Goal: Navigation & Orientation: Find specific page/section

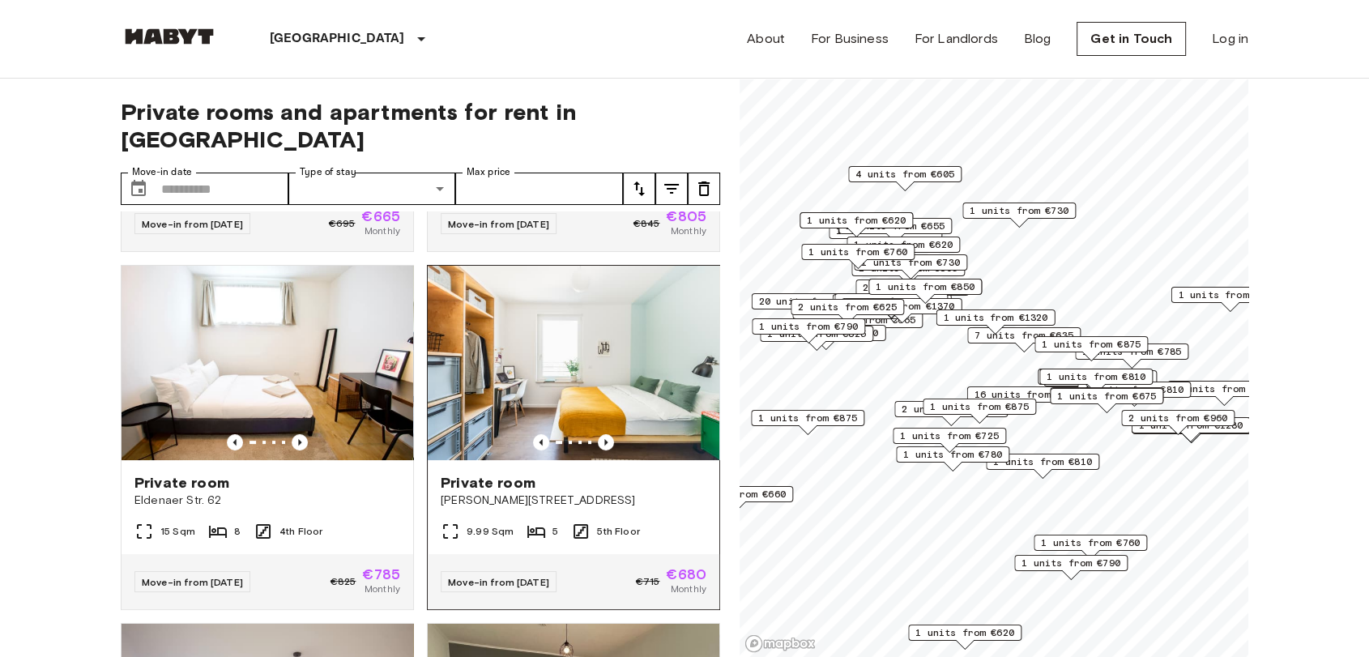
scroll to position [360, 0]
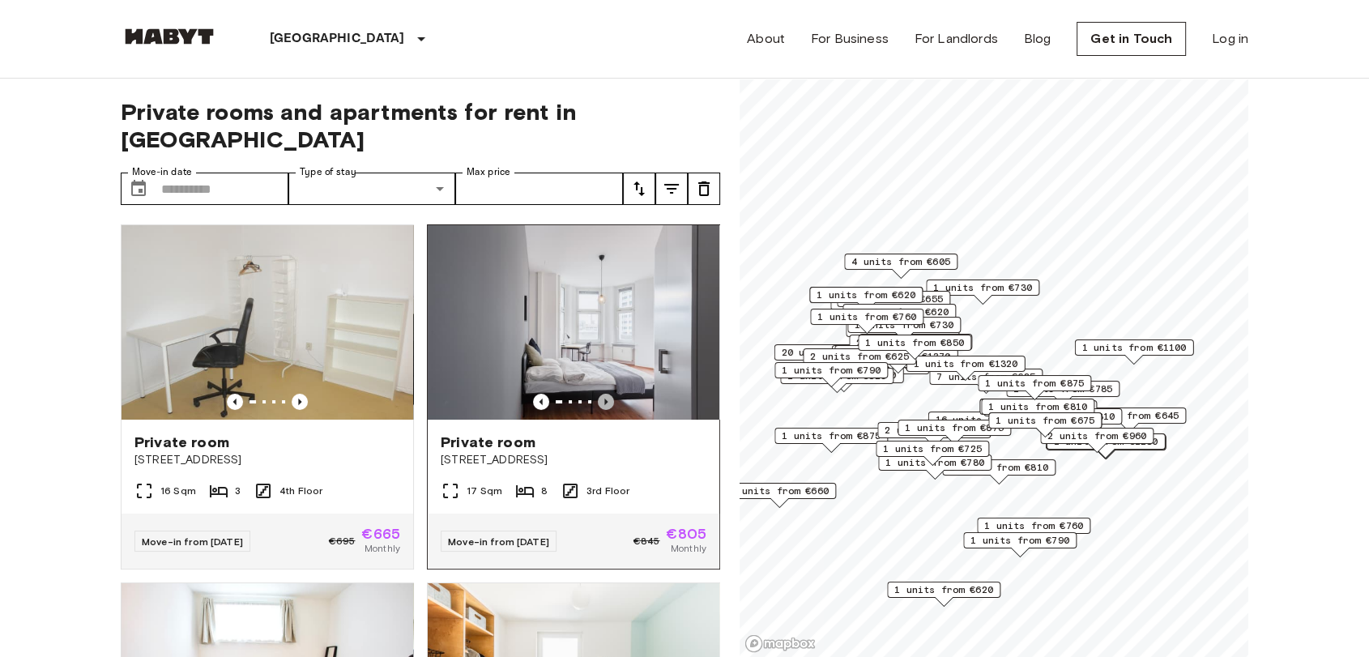
click at [598, 394] on icon "Previous image" at bounding box center [606, 402] width 16 height 16
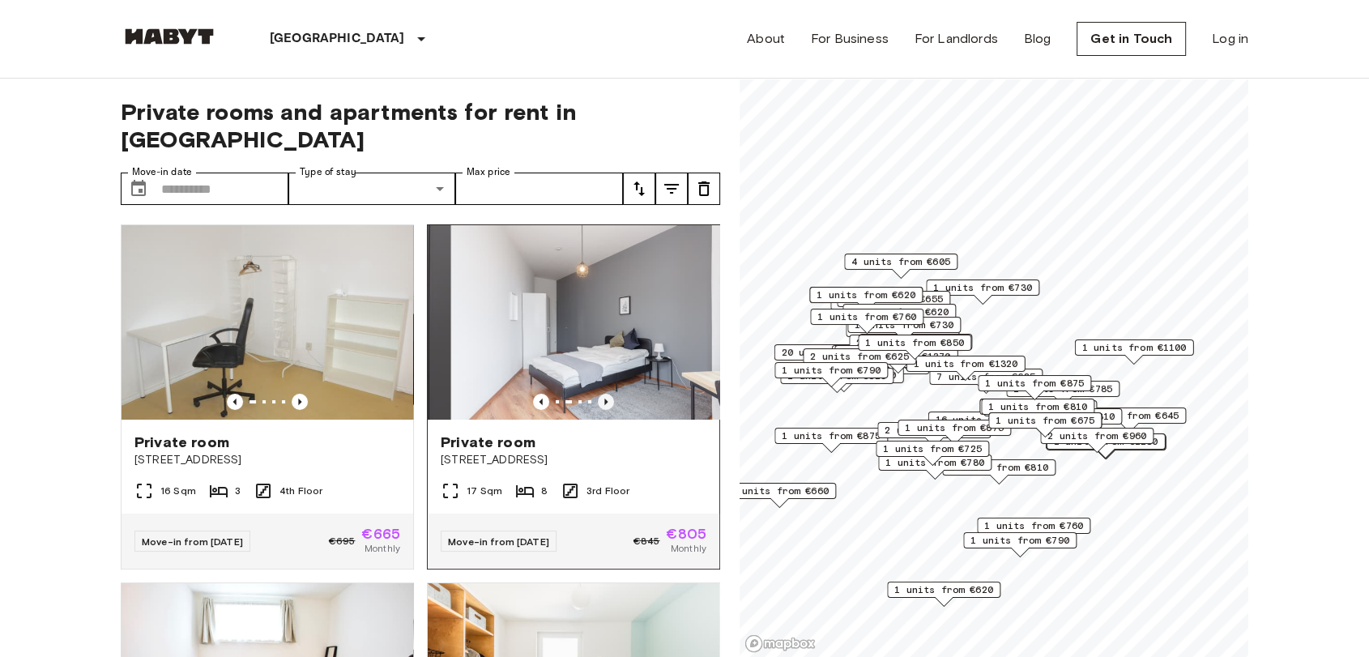
click at [598, 394] on icon "Previous image" at bounding box center [606, 402] width 16 height 16
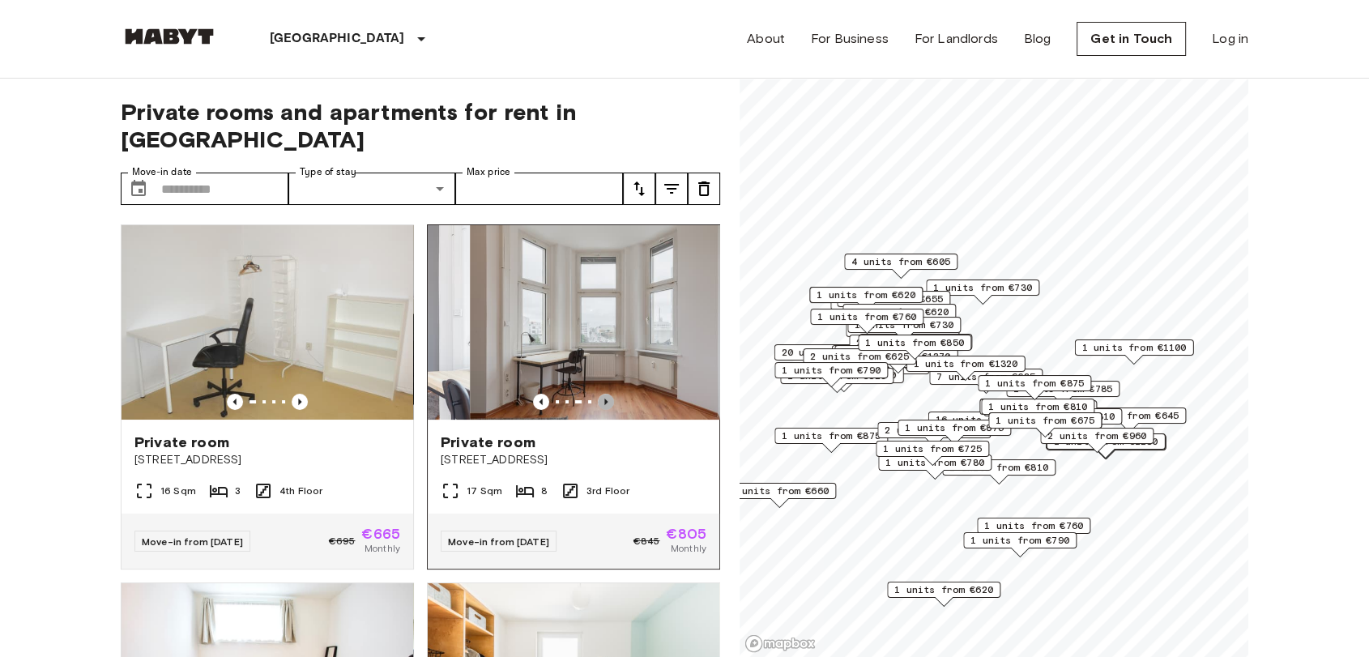
click at [598, 394] on icon "Previous image" at bounding box center [606, 402] width 16 height 16
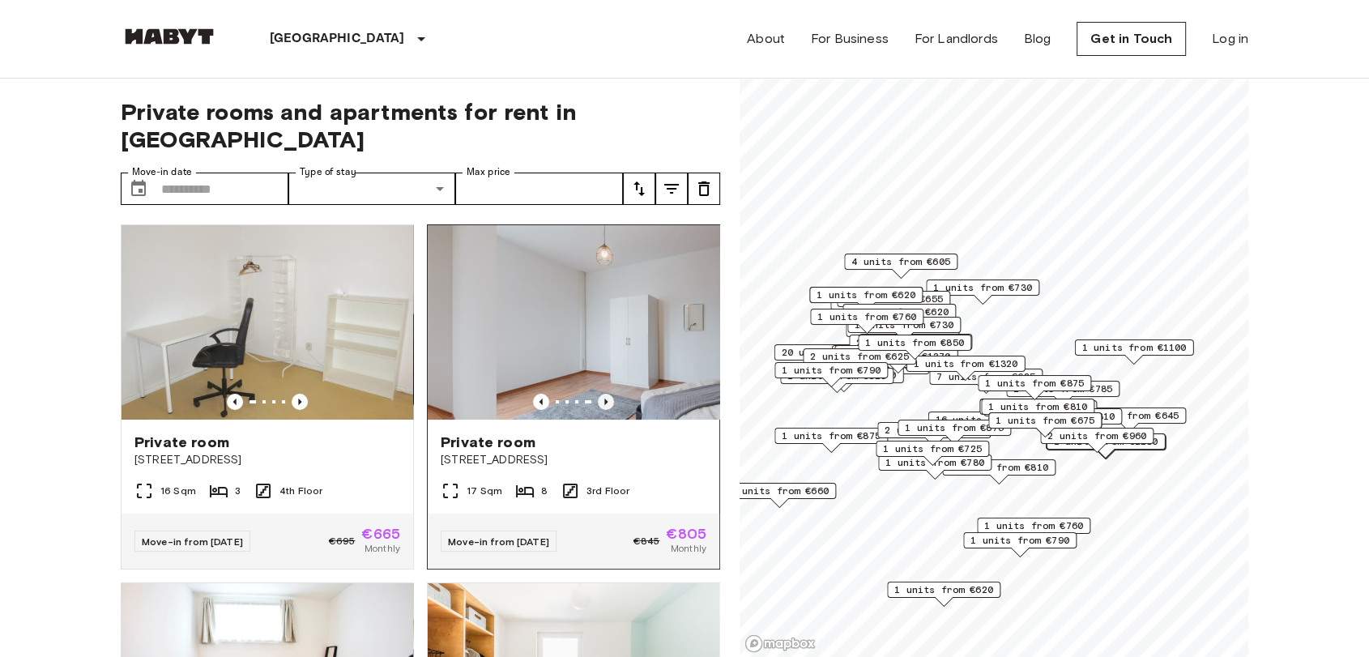
click at [598, 394] on icon "Previous image" at bounding box center [606, 402] width 16 height 16
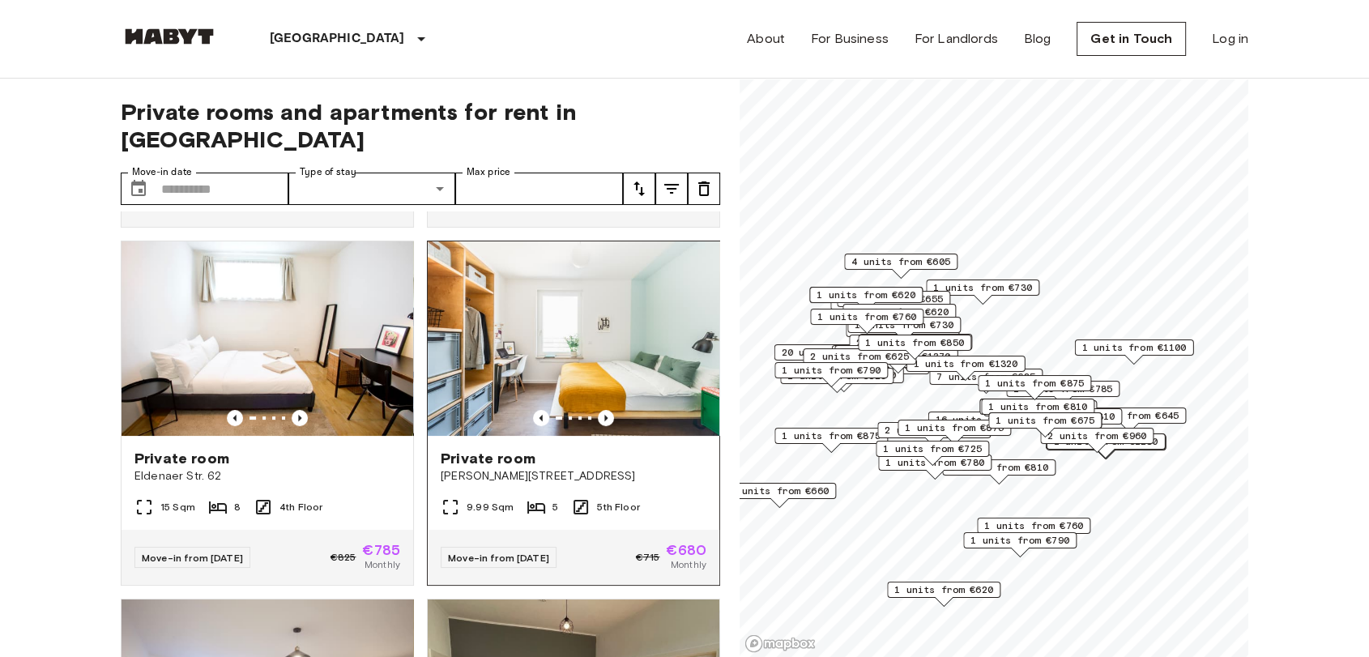
scroll to position [360, 0]
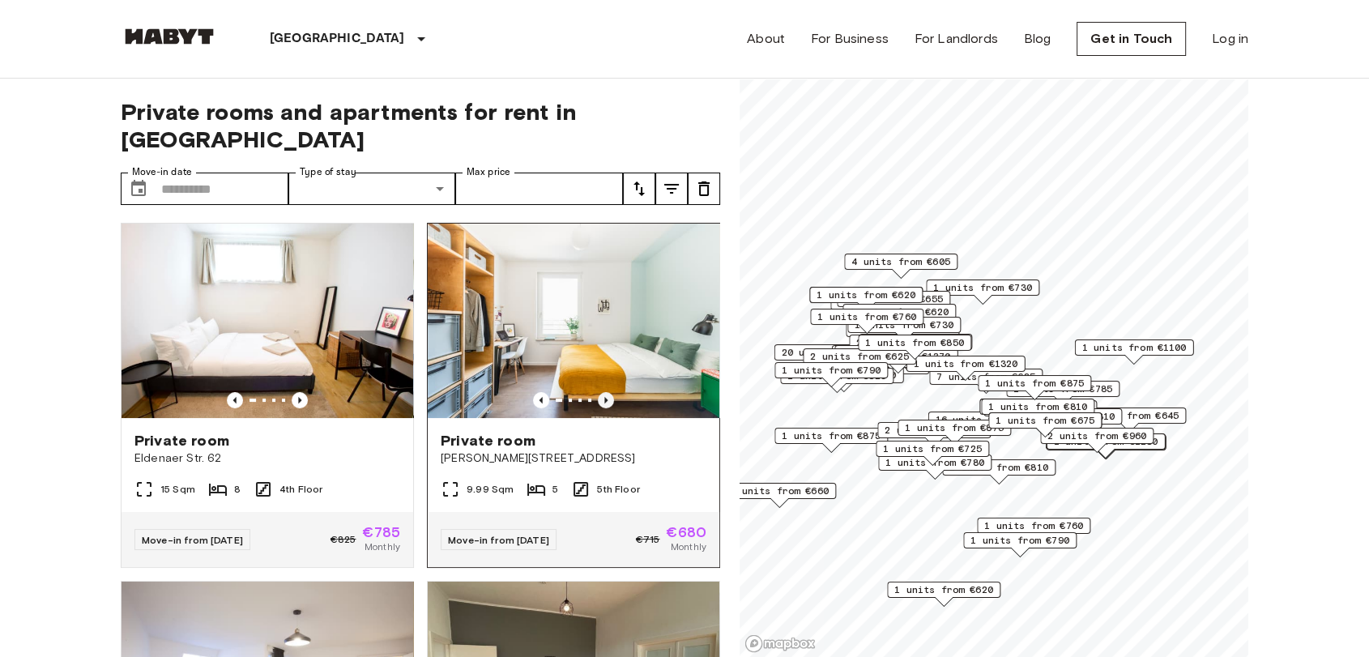
click at [598, 392] on icon "Previous image" at bounding box center [606, 400] width 16 height 16
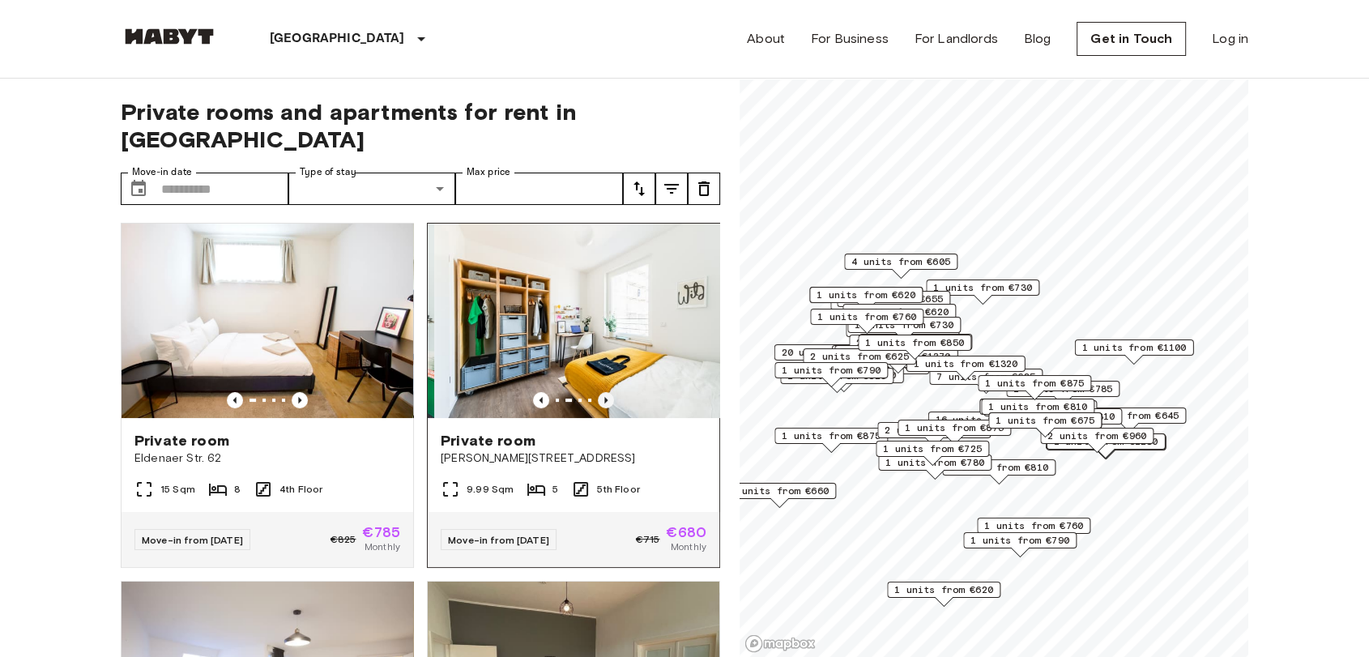
click at [598, 392] on icon "Previous image" at bounding box center [606, 400] width 16 height 16
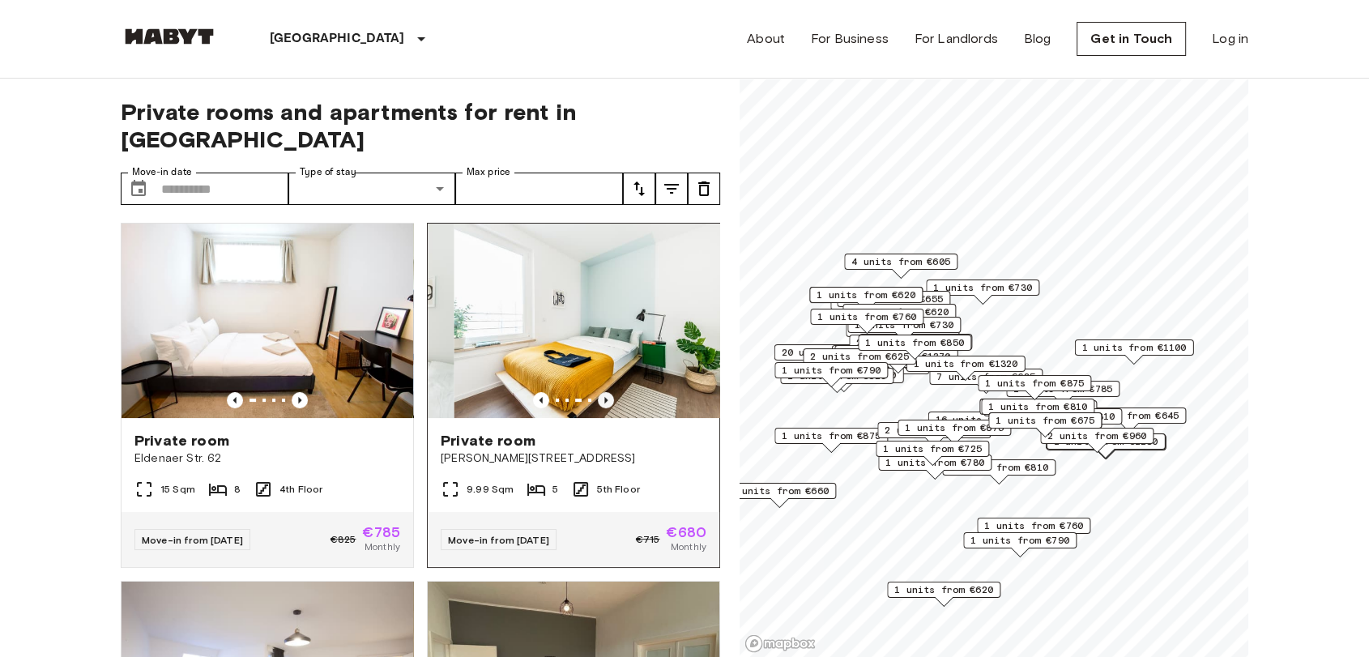
click at [598, 392] on icon "Previous image" at bounding box center [606, 400] width 16 height 16
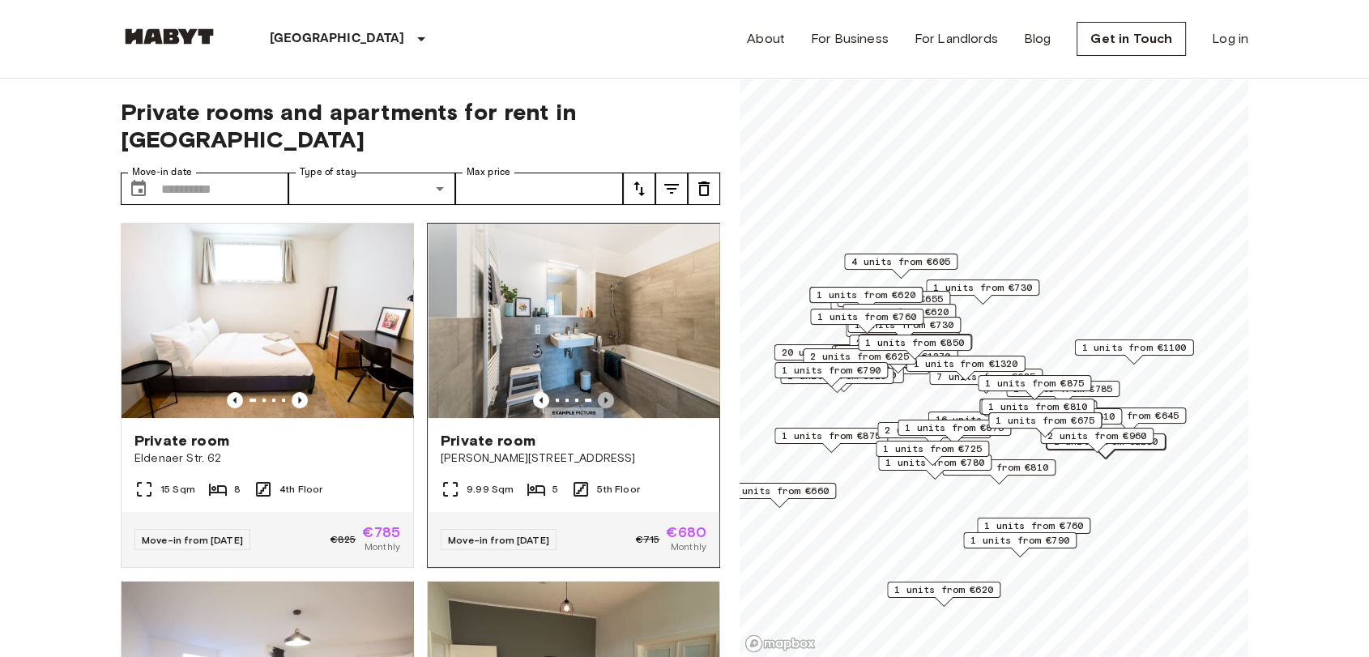
click at [598, 392] on icon "Previous image" at bounding box center [606, 400] width 16 height 16
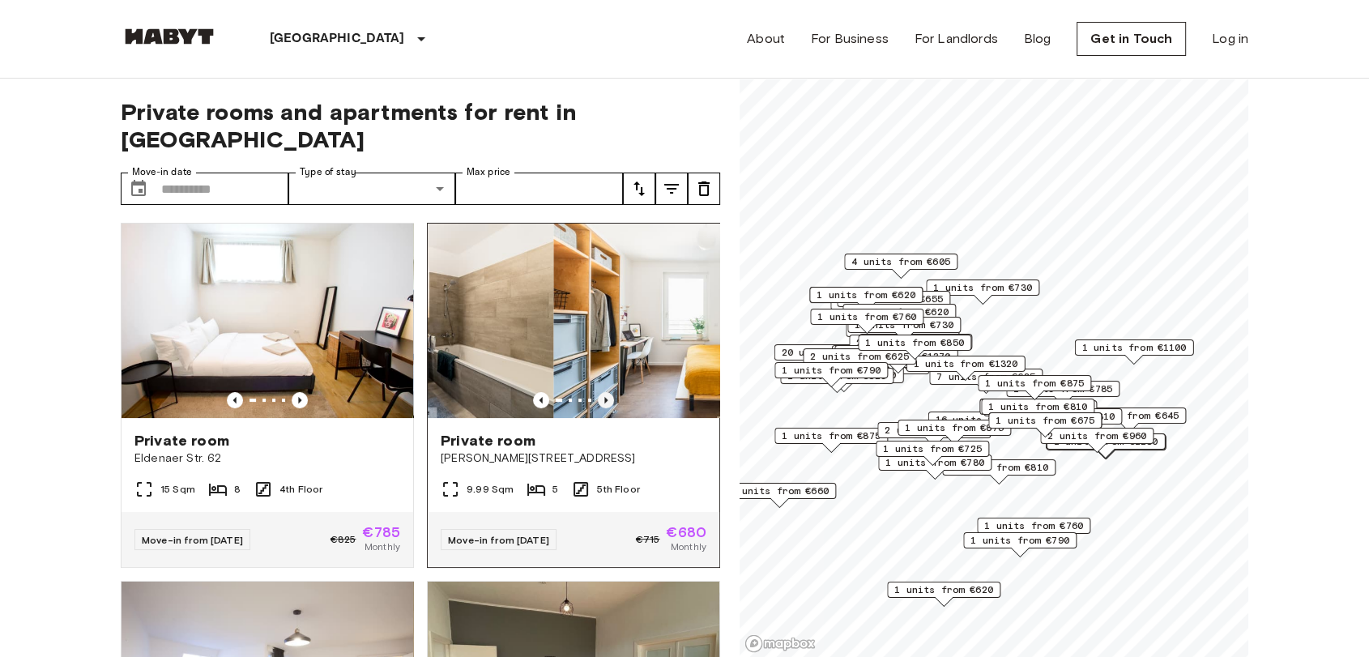
click at [598, 392] on icon "Previous image" at bounding box center [606, 400] width 16 height 16
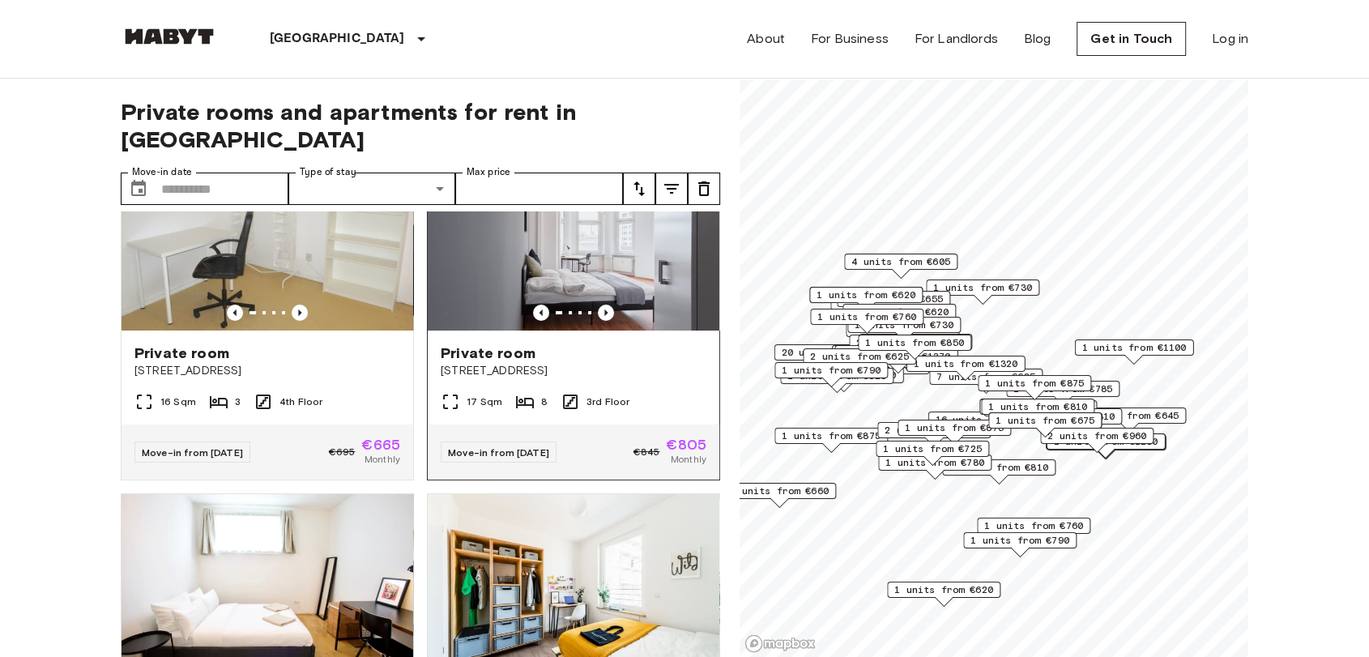
scroll to position [0, 0]
